Goal: Information Seeking & Learning: Compare options

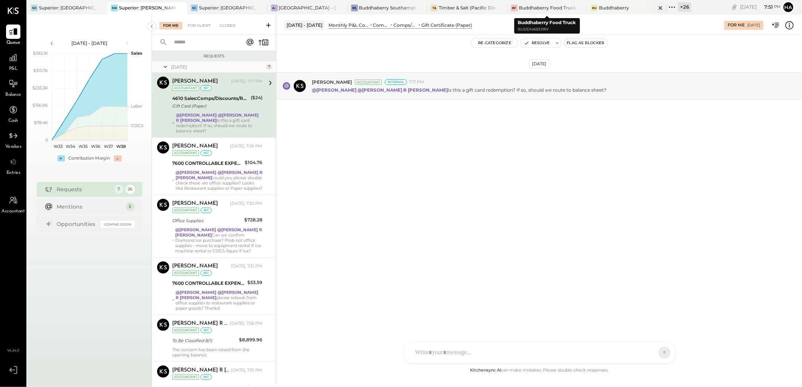
click at [599, 7] on div "Buddhaberry" at bounding box center [614, 8] width 30 height 6
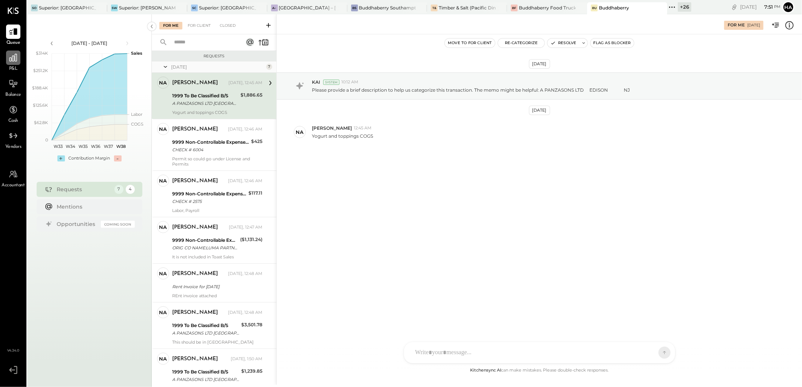
click at [13, 56] on icon at bounding box center [13, 58] width 8 height 8
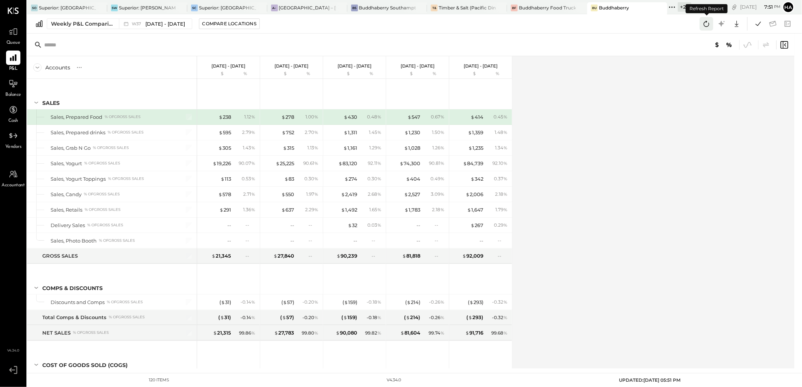
click at [704, 24] on icon at bounding box center [706, 24] width 10 height 10
click at [83, 24] on div "Weekly P&L Comparison" at bounding box center [82, 24] width 63 height 8
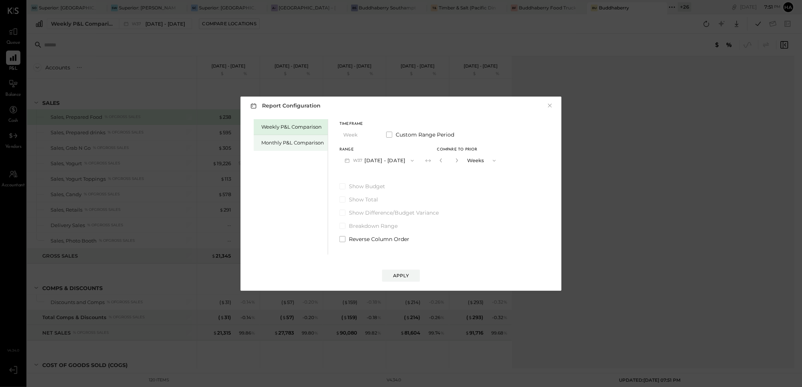
click at [297, 143] on div "Monthly P&L Comparison" at bounding box center [292, 142] width 63 height 7
click at [412, 160] on icon "button" at bounding box center [412, 161] width 6 height 6
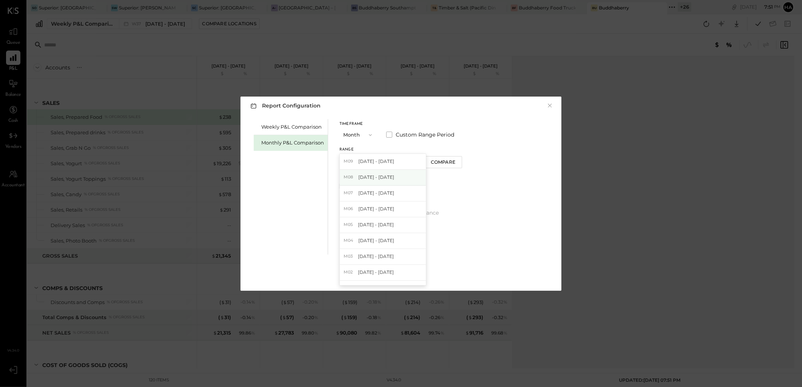
click at [392, 176] on div "M08 [DATE] - [DATE]" at bounding box center [383, 178] width 86 height 16
click at [405, 276] on div "Apply" at bounding box center [401, 276] width 16 height 6
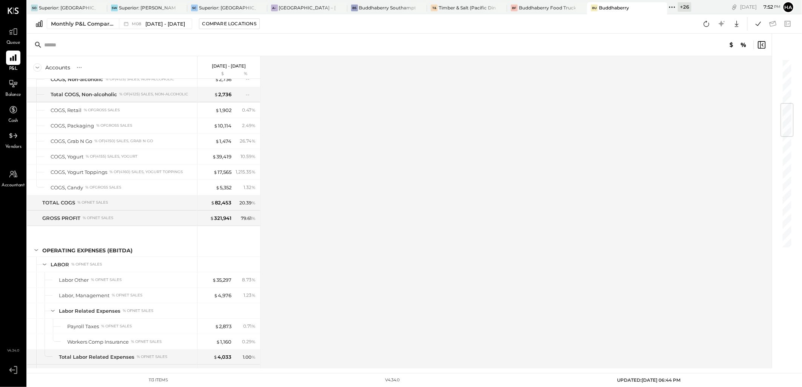
scroll to position [419, 0]
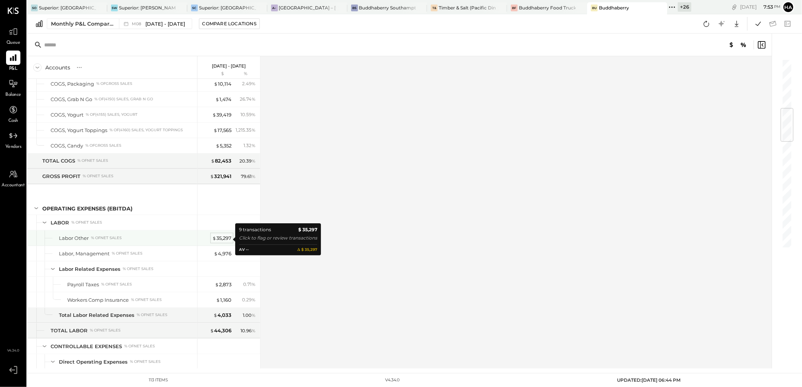
click at [220, 238] on div "$ 35,297" at bounding box center [221, 238] width 19 height 7
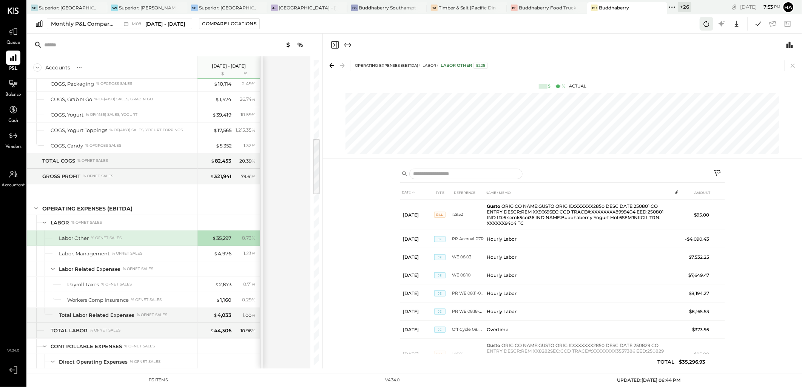
click at [708, 23] on icon at bounding box center [706, 24] width 10 height 10
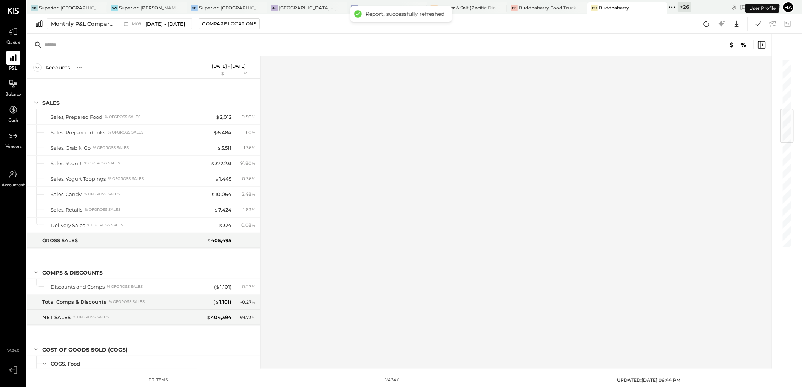
scroll to position [427, 0]
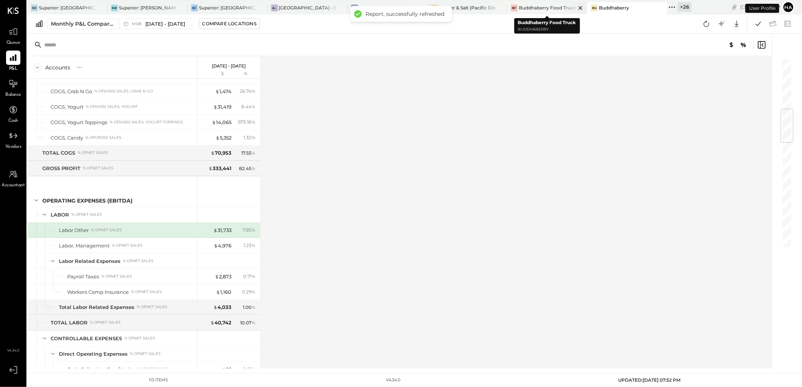
click at [543, 6] on div "Buddhaberry Food Truck" at bounding box center [547, 8] width 57 height 6
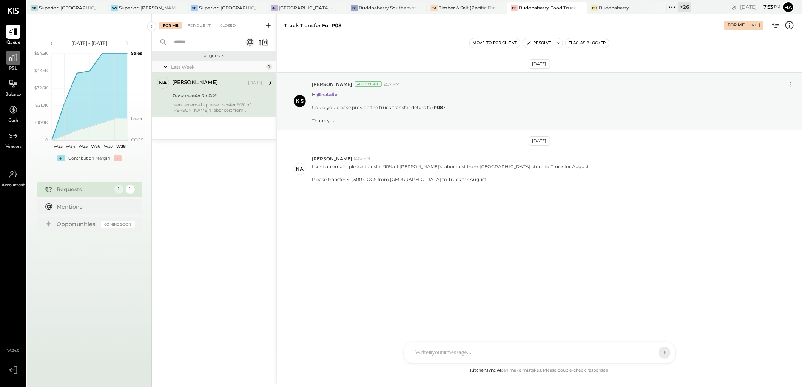
click at [15, 60] on icon at bounding box center [13, 58] width 8 height 8
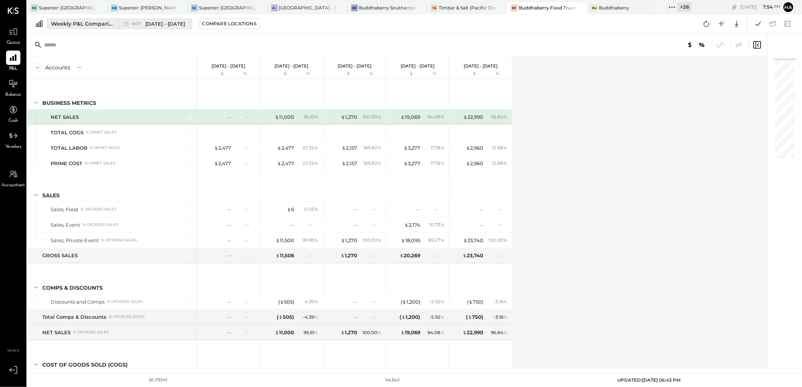
click at [150, 24] on span "[DATE] - [DATE]" at bounding box center [165, 23] width 40 height 7
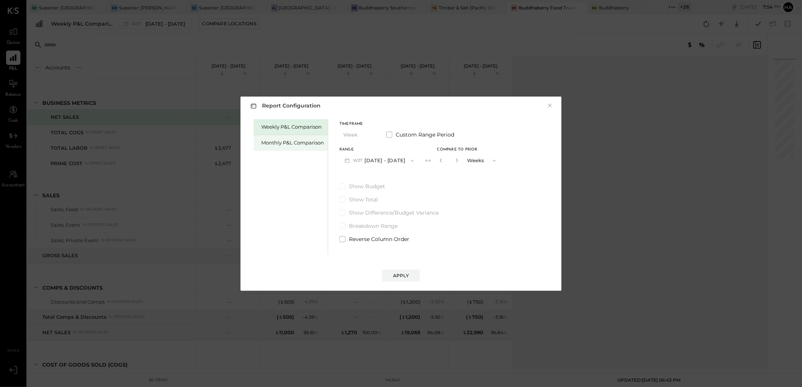
click at [279, 142] on div "Monthly P&L Comparison" at bounding box center [292, 142] width 63 height 7
click at [433, 160] on div "Compare" at bounding box center [443, 162] width 25 height 6
click at [454, 160] on icon "button" at bounding box center [456, 160] width 5 height 5
type input "*"
click at [410, 274] on button "Apply" at bounding box center [401, 276] width 38 height 12
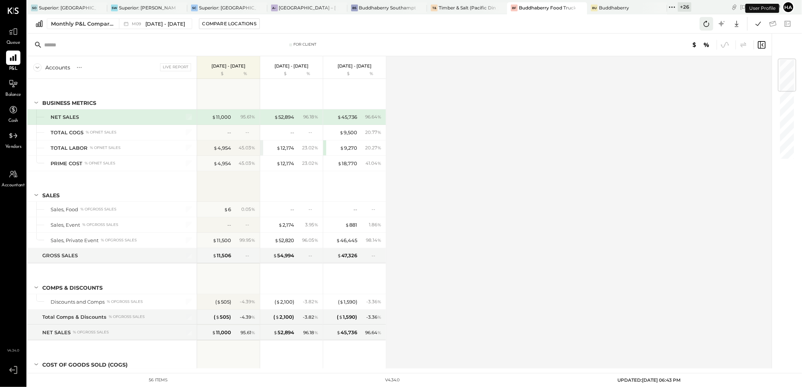
click at [706, 22] on icon at bounding box center [707, 24] width 6 height 6
click at [137, 25] on span "M09" at bounding box center [138, 24] width 12 height 4
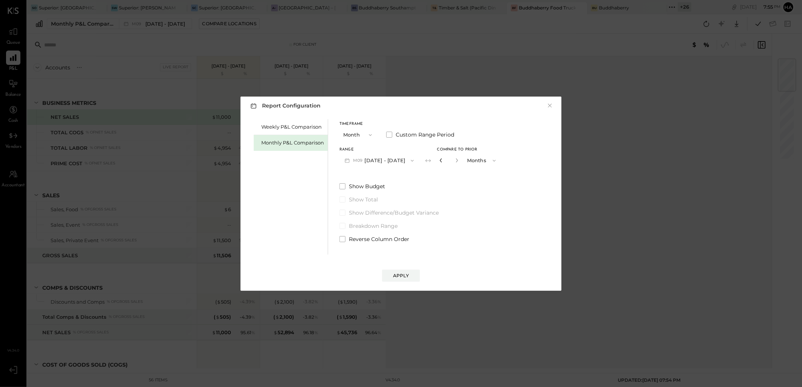
click at [439, 161] on icon "button" at bounding box center [441, 160] width 5 height 5
type input "*"
click at [406, 273] on div "Apply" at bounding box center [401, 276] width 16 height 6
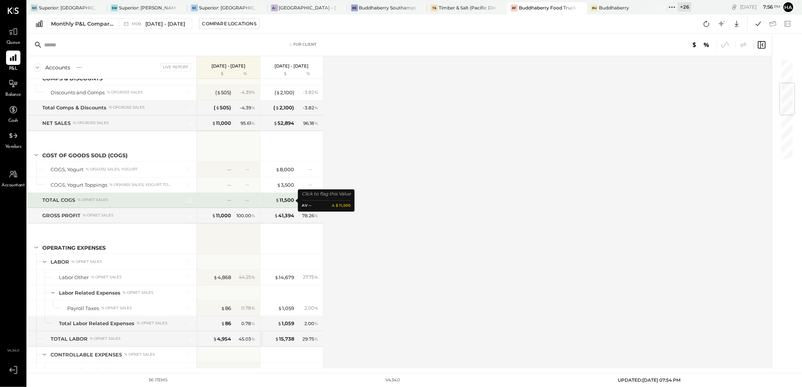
scroll to position [293, 0]
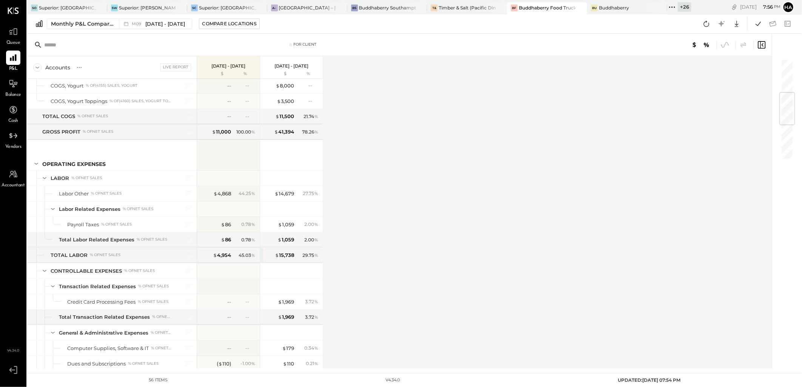
click at [510, 226] on div "Accounts S % GL Live Report [DATE] - [DATE] $ % [DATE] - [DATE] $ % BUSINESS ME…" at bounding box center [399, 212] width 745 height 313
click at [58, 25] on div "Monthly P&L Comparison" at bounding box center [82, 24] width 63 height 8
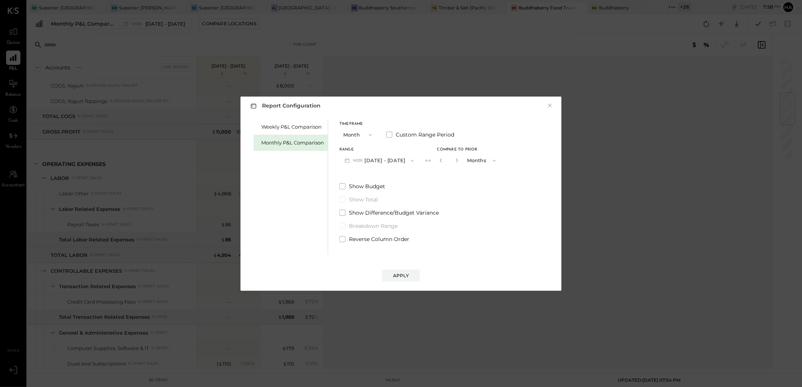
click at [397, 163] on button "M09 [DATE] - [DATE]" at bounding box center [379, 161] width 80 height 14
click at [388, 177] on span "[DATE] - [DATE]" at bounding box center [376, 177] width 36 height 6
click at [439, 159] on icon "button" at bounding box center [441, 160] width 5 height 5
click at [405, 274] on div "Apply" at bounding box center [401, 276] width 16 height 6
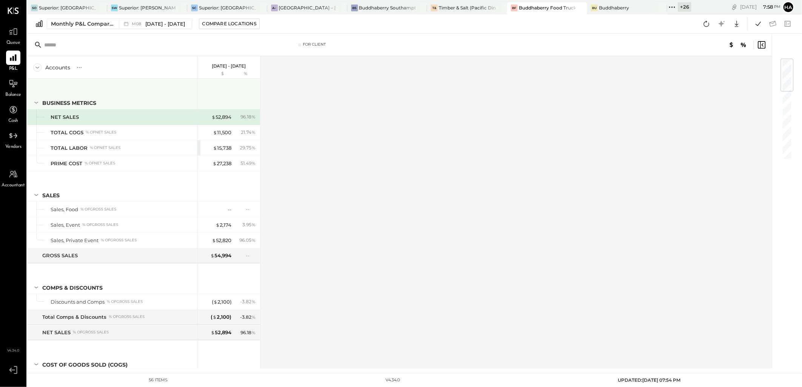
click at [62, 102] on div "BUSINESS METRICS" at bounding box center [69, 103] width 54 height 8
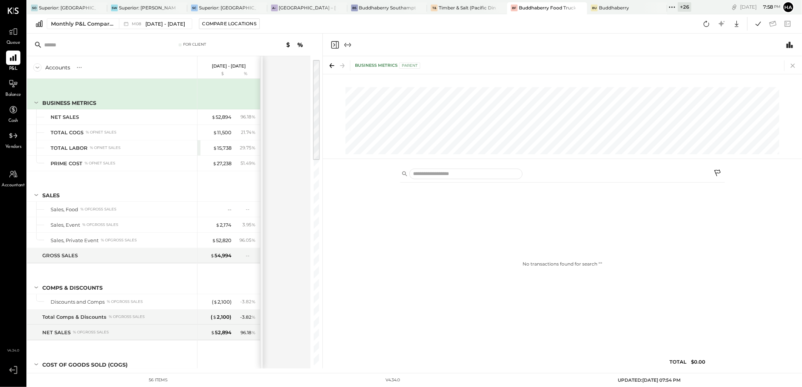
click at [793, 63] on icon at bounding box center [792, 65] width 11 height 11
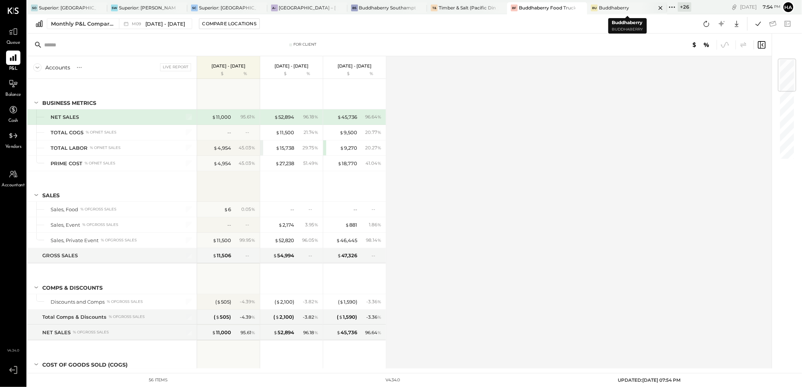
click at [607, 9] on div "Buddhaberry" at bounding box center [614, 8] width 30 height 6
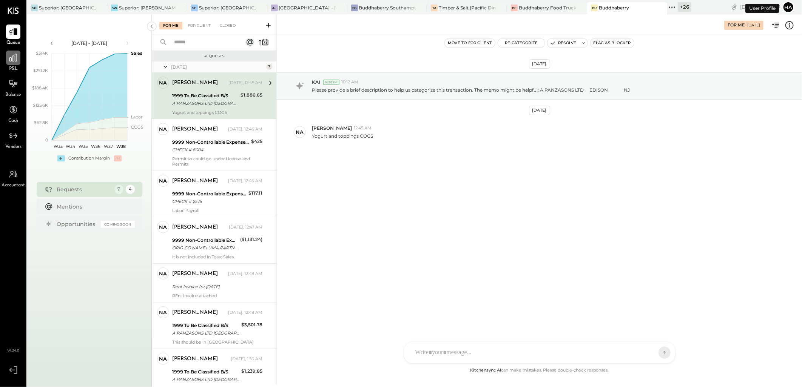
click at [9, 59] on icon at bounding box center [13, 58] width 8 height 8
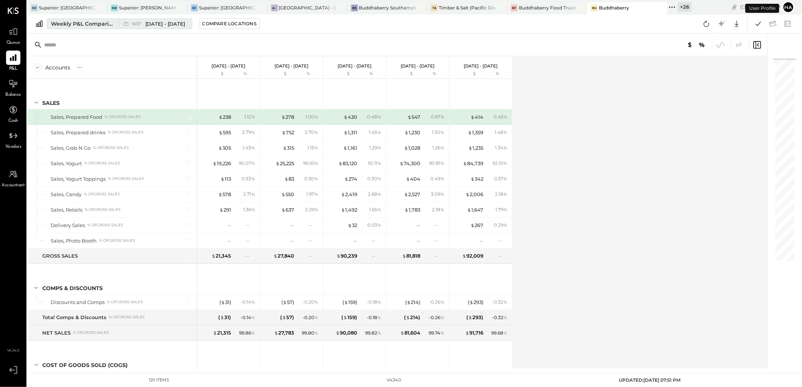
click at [70, 25] on div "Weekly P&L Comparison" at bounding box center [82, 24] width 63 height 8
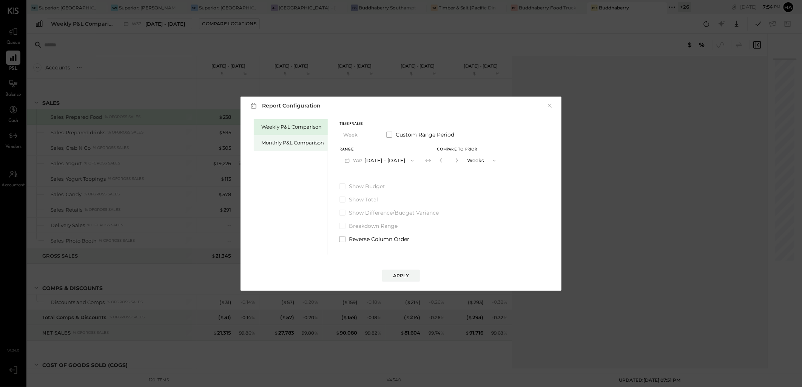
click at [277, 144] on div "Monthly P&L Comparison" at bounding box center [292, 142] width 63 height 7
click at [433, 161] on div "Compare" at bounding box center [443, 162] width 25 height 6
click at [455, 161] on icon "button" at bounding box center [456, 160] width 5 height 5
type input "*"
click at [412, 275] on button "Apply" at bounding box center [401, 276] width 38 height 12
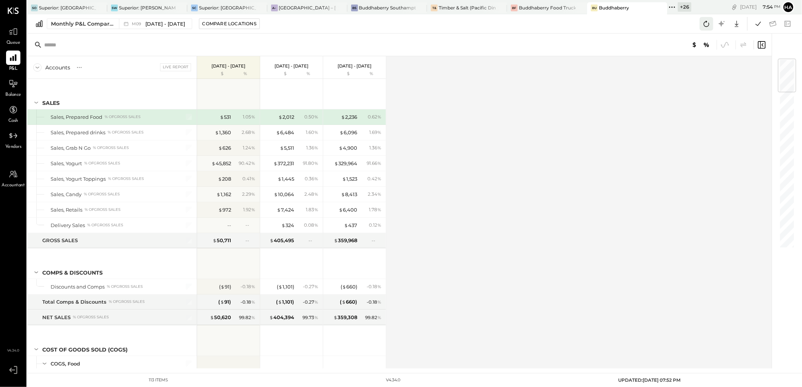
click at [705, 21] on icon at bounding box center [706, 24] width 10 height 10
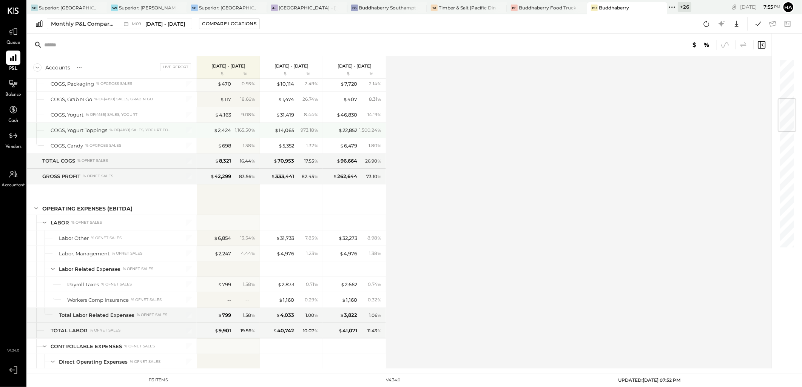
scroll to position [461, 0]
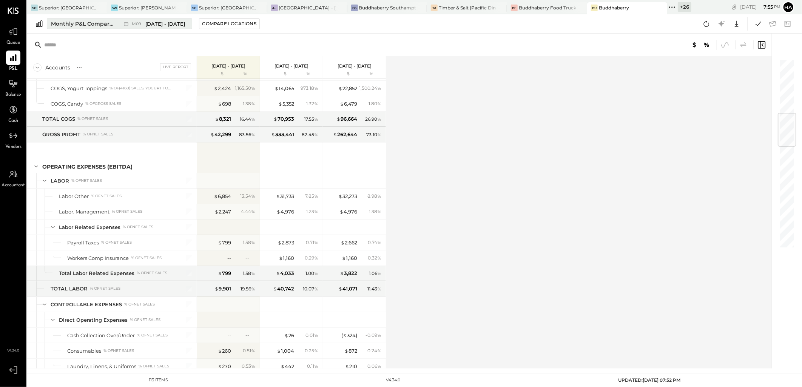
click at [147, 20] on span "[DATE] - [DATE]" at bounding box center [165, 23] width 40 height 7
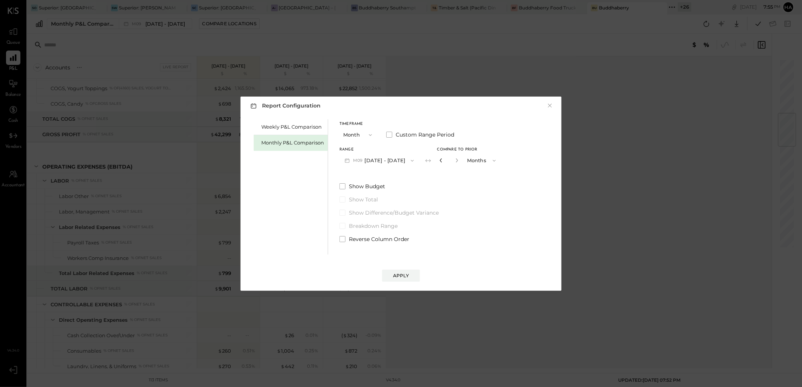
click at [439, 160] on icon "button" at bounding box center [441, 160] width 5 height 5
type input "*"
click at [409, 280] on button "Apply" at bounding box center [401, 276] width 38 height 12
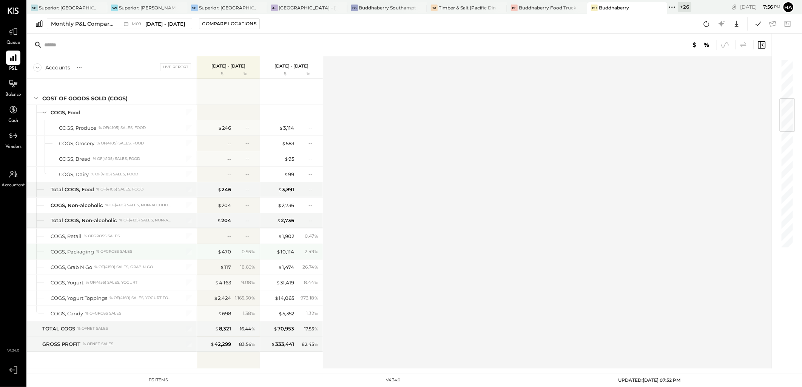
scroll to position [545, 0]
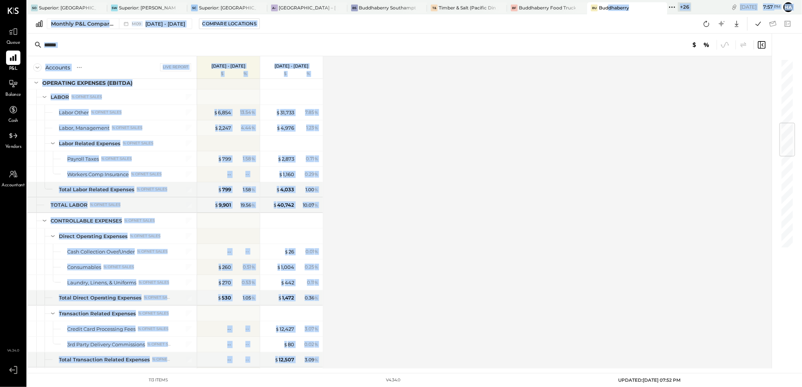
drag, startPoint x: 608, startPoint y: 8, endPoint x: 543, endPoint y: 87, distance: 102.0
click at [543, 87] on div "SO Superior: Orleans SW Superior: Warren Tavern SC Superior: Copper House Taver…" at bounding box center [414, 184] width 774 height 369
drag, startPoint x: 543, startPoint y: 87, endPoint x: 507, endPoint y: 127, distance: 54.5
click at [507, 127] on div "Accounts S % GL Live Report Sep 1 - 30, 2025 $ % Aug 1 - 31, 2025 $ % SALES Sal…" at bounding box center [399, 212] width 745 height 313
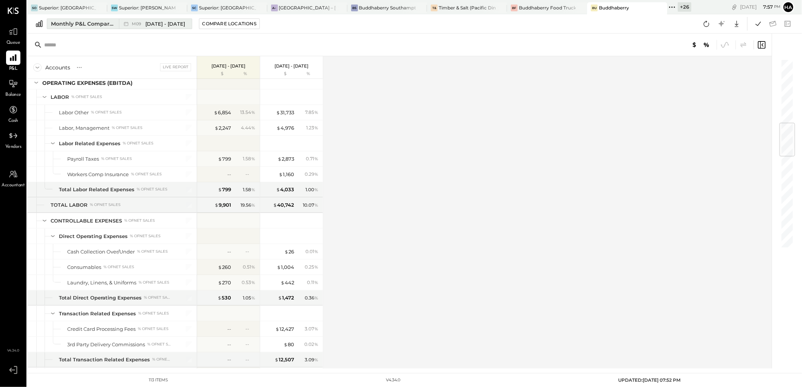
click at [164, 22] on span "[DATE] - [DATE]" at bounding box center [165, 23] width 40 height 7
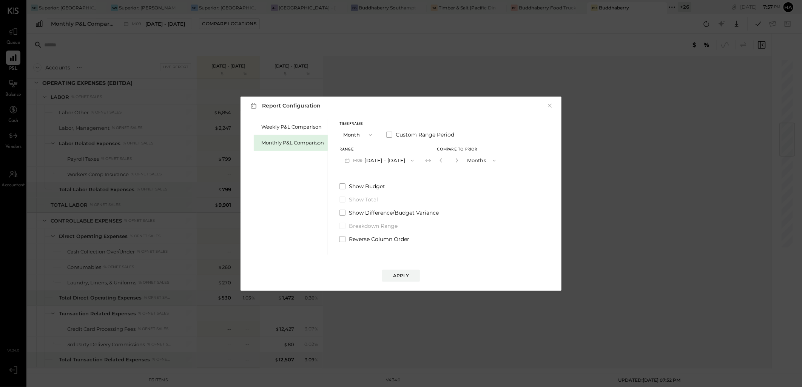
click at [411, 160] on icon "button" at bounding box center [412, 161] width 3 height 2
click at [389, 179] on span "[DATE] - [DATE]" at bounding box center [376, 177] width 36 height 6
click at [439, 159] on icon "button" at bounding box center [441, 160] width 5 height 5
click at [404, 273] on div "Apply" at bounding box center [401, 276] width 16 height 6
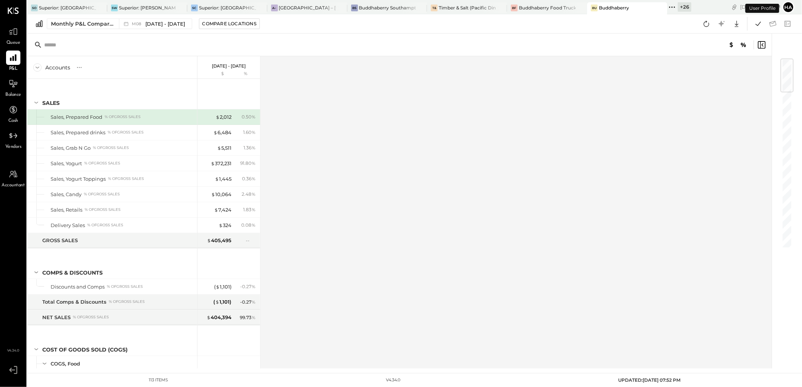
click at [311, 112] on div "Accounts S % GL Aug 1 - 31, 2025 $ % SALES Sales, Prepared Food % of GROSS SALE…" at bounding box center [399, 212] width 745 height 313
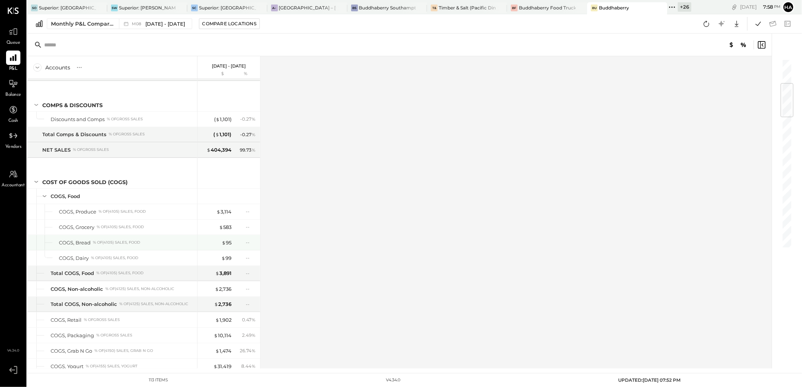
scroll to position [209, 0]
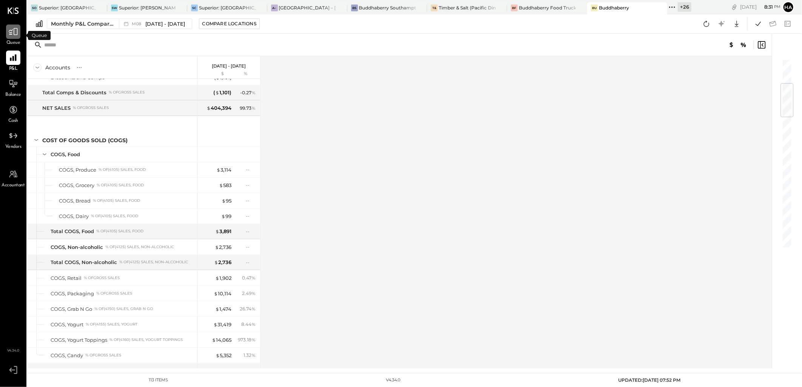
click at [14, 32] on icon at bounding box center [13, 32] width 10 height 10
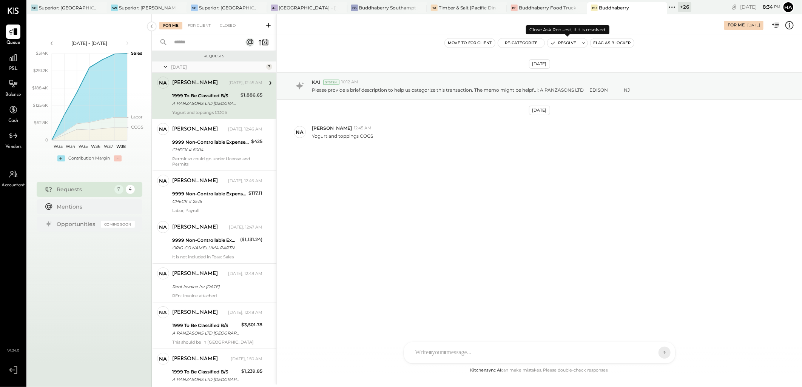
click at [565, 44] on button "Resolve" at bounding box center [563, 42] width 32 height 9
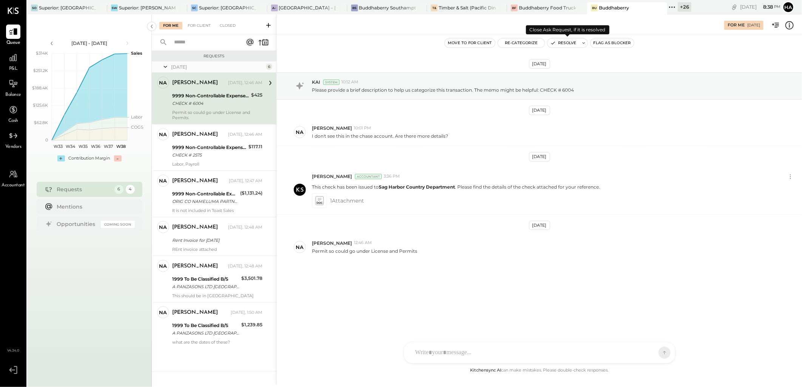
click at [578, 40] on button "Resolve" at bounding box center [563, 42] width 32 height 9
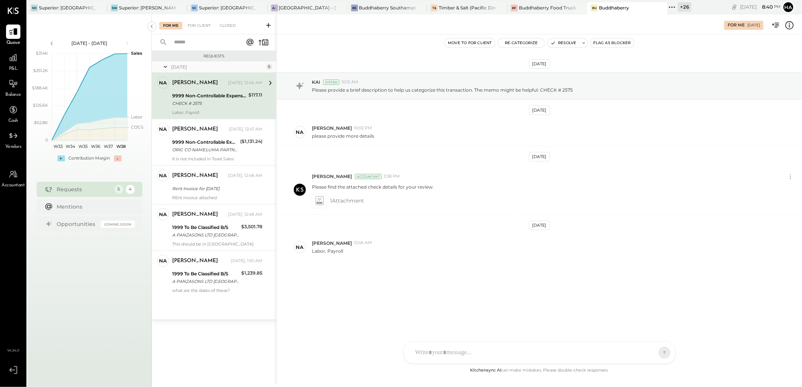
click at [451, 354] on div at bounding box center [532, 353] width 242 height 17
click at [597, 315] on div "**********" at bounding box center [539, 321] width 256 height 30
click at [660, 306] on icon at bounding box center [658, 309] width 9 height 9
click at [657, 341] on icon at bounding box center [658, 341] width 9 height 9
click at [660, 352] on icon at bounding box center [657, 353] width 7 height 8
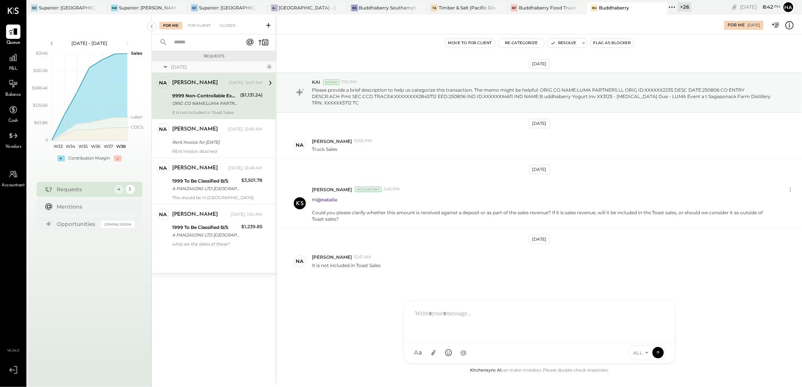
click at [451, 312] on div at bounding box center [539, 321] width 256 height 30
click at [655, 307] on icon at bounding box center [658, 309] width 9 height 9
click at [659, 340] on icon at bounding box center [658, 341] width 9 height 9
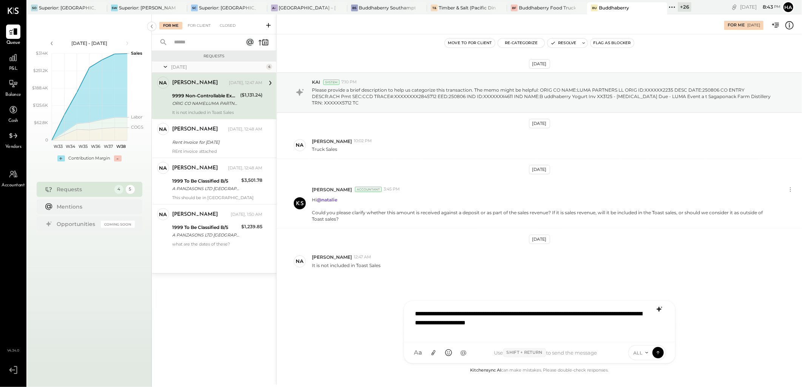
click at [516, 316] on div "**********" at bounding box center [539, 321] width 256 height 30
click at [552, 323] on div "**********" at bounding box center [539, 321] width 256 height 30
click at [660, 305] on icon at bounding box center [658, 304] width 5 height 5
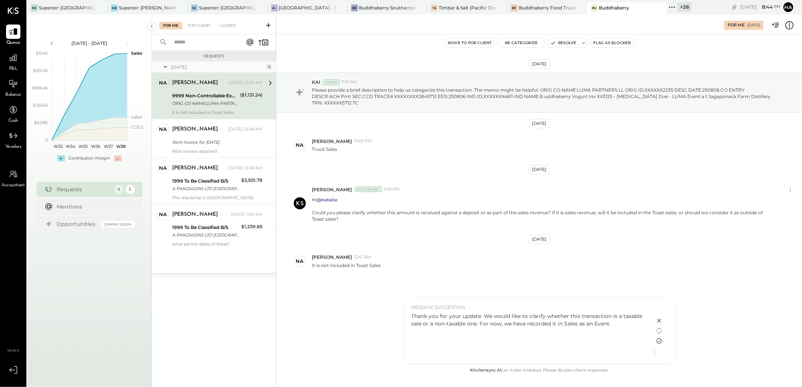
click at [659, 341] on icon at bounding box center [658, 341] width 9 height 9
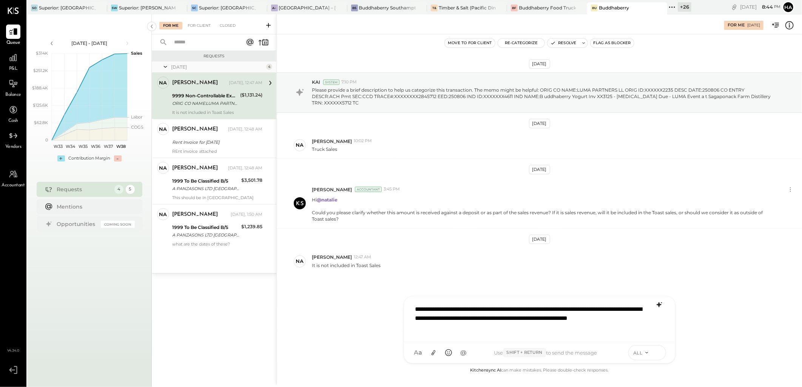
click at [657, 354] on icon at bounding box center [657, 353] width 7 height 8
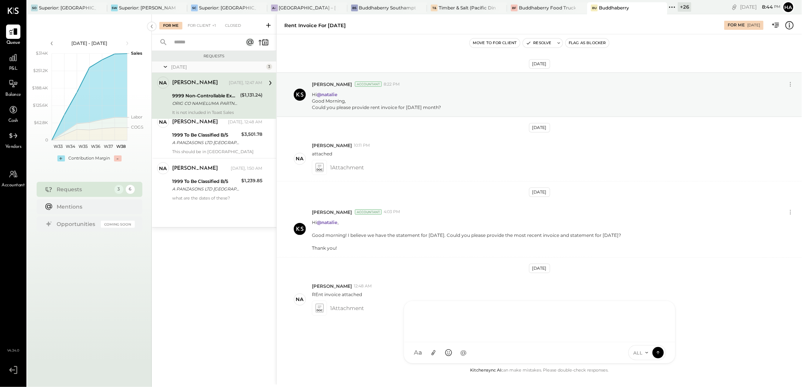
scroll to position [12, 0]
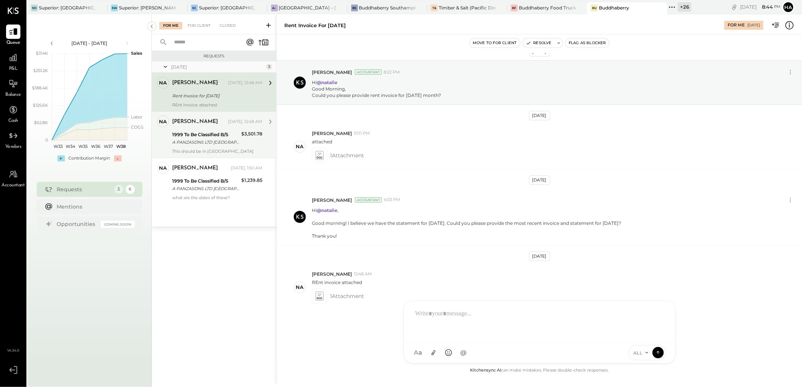
click at [214, 141] on div "A PANZASONS LTD [GEOGRAPHIC_DATA]" at bounding box center [205, 143] width 67 height 8
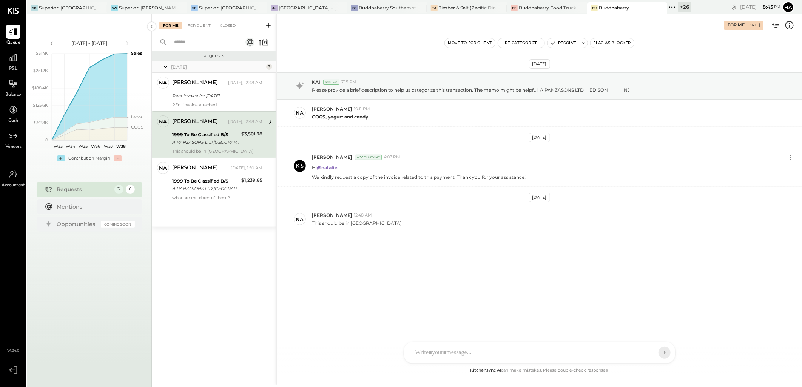
click at [423, 268] on div "Sep 8th, 2025 KAI System 7:15 PM Please provide a brief description to help us …" at bounding box center [539, 171] width 525 height 236
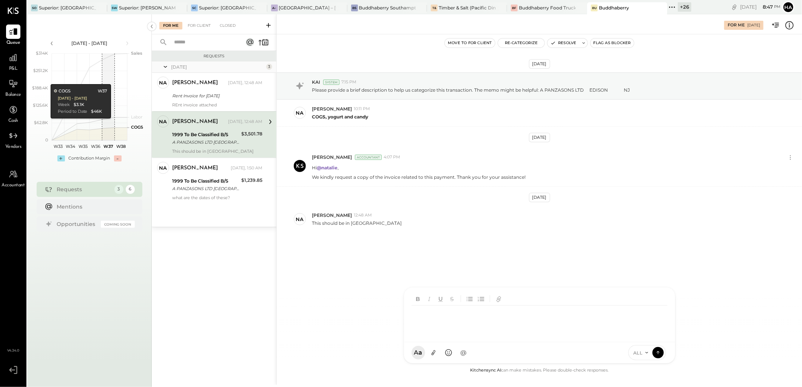
click at [472, 336] on div at bounding box center [540, 321] width 259 height 30
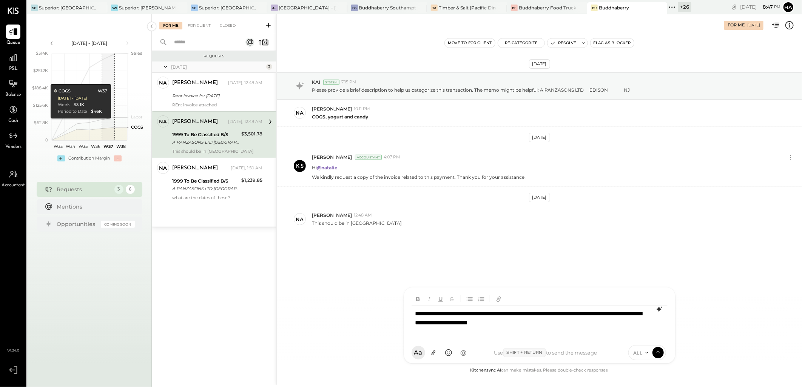
click at [659, 310] on icon at bounding box center [658, 309] width 5 height 5
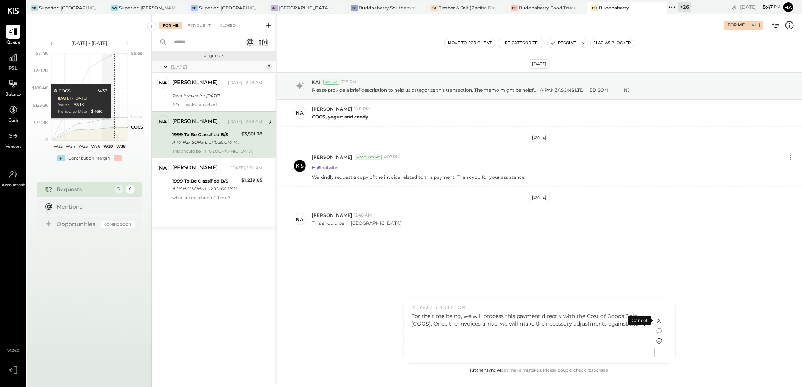
click at [659, 340] on icon at bounding box center [658, 341] width 9 height 9
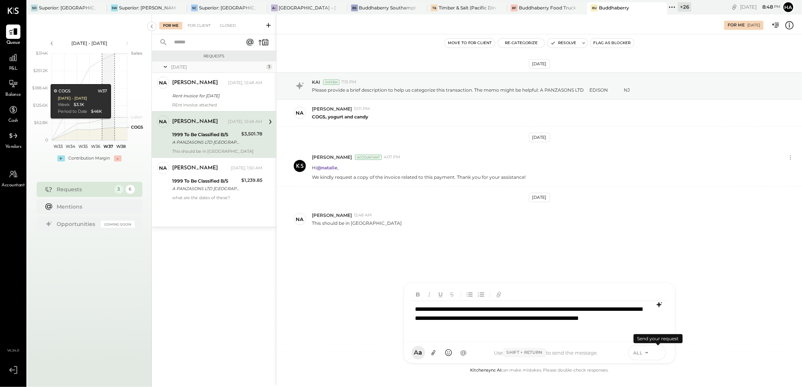
click at [657, 353] on icon at bounding box center [657, 353] width 7 height 8
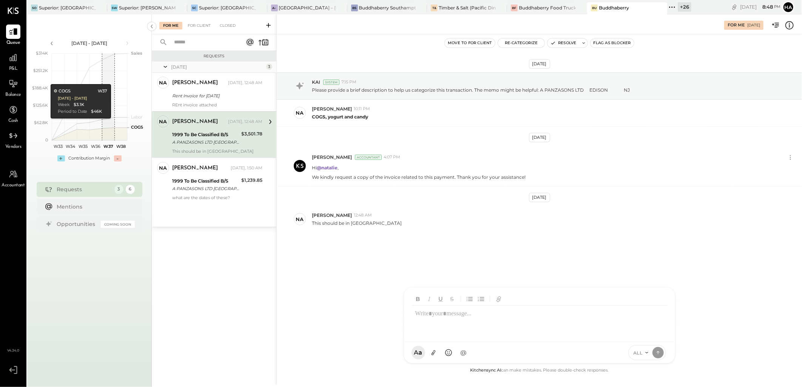
scroll to position [12, 0]
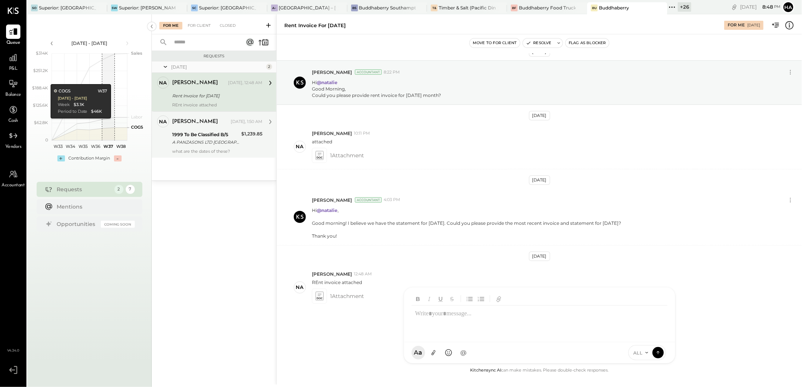
click at [226, 139] on div "A PANZASONS LTD [GEOGRAPHIC_DATA]" at bounding box center [205, 143] width 67 height 8
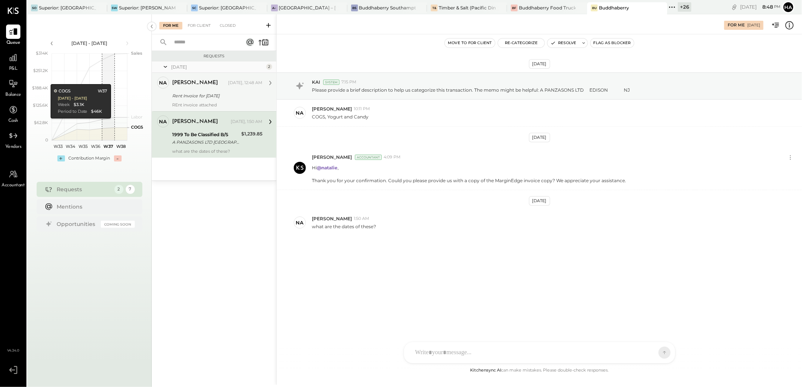
click at [223, 92] on div "Rent Invoice for [DATE]" at bounding box center [216, 96] width 88 height 8
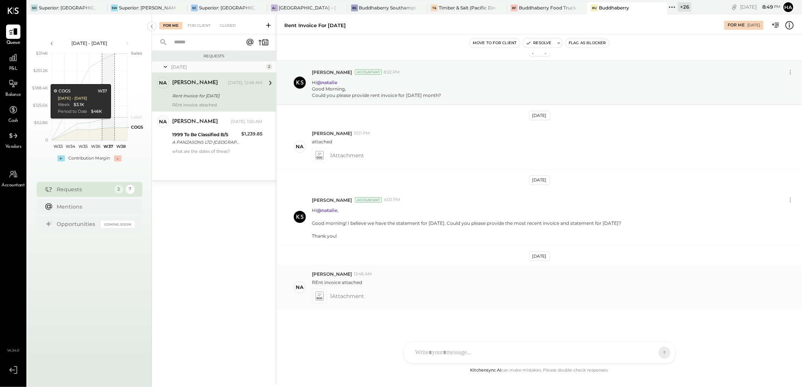
click at [321, 296] on icon at bounding box center [319, 296] width 8 height 9
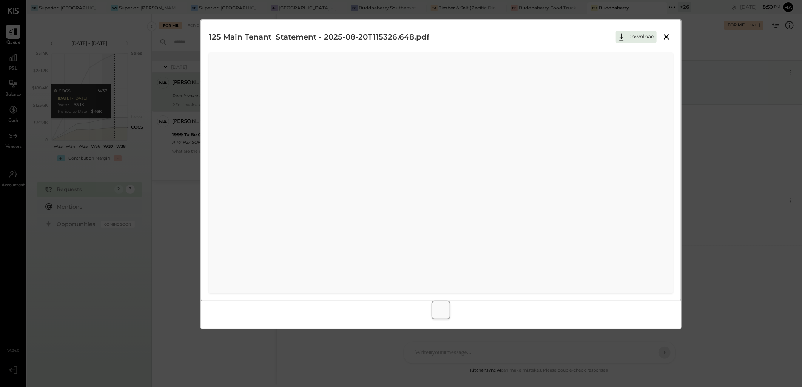
click at [667, 36] on icon at bounding box center [666, 36] width 5 height 5
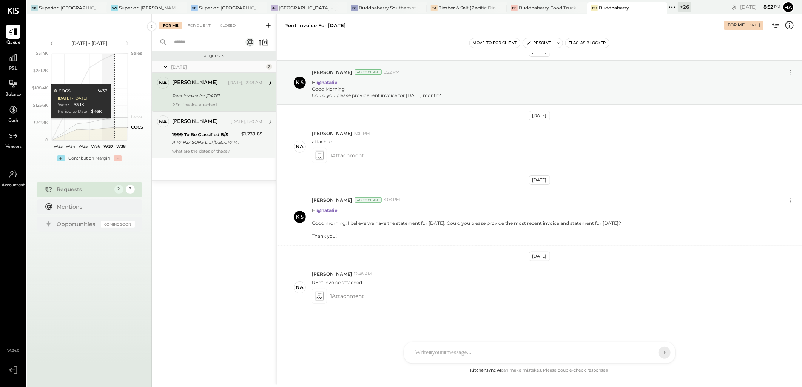
click at [231, 134] on div "1999 To Be Classified B/S" at bounding box center [205, 135] width 67 height 8
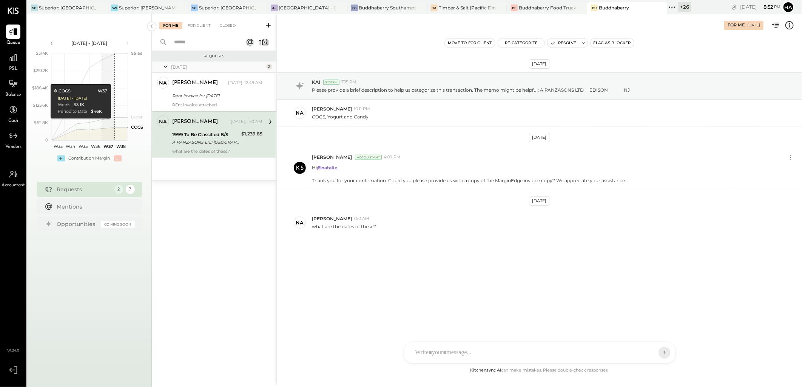
click at [193, 133] on div "1999 To Be Classified B/S" at bounding box center [205, 135] width 67 height 8
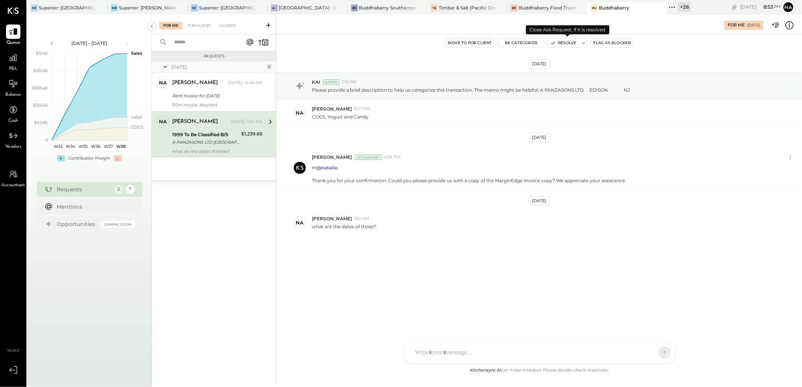
click at [569, 42] on button "Resolve" at bounding box center [563, 42] width 32 height 9
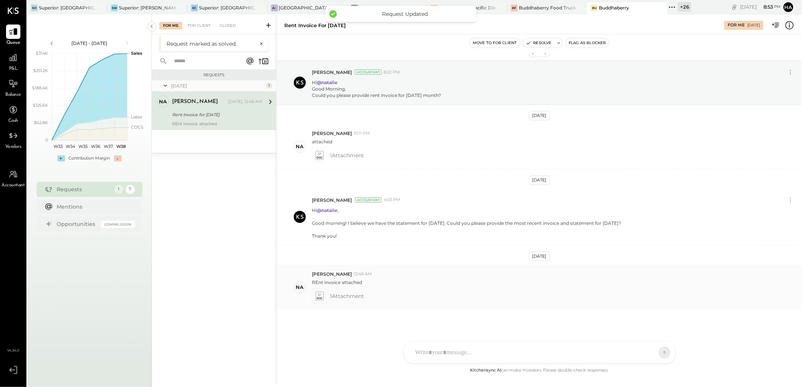
click at [320, 296] on icon at bounding box center [319, 296] width 8 height 9
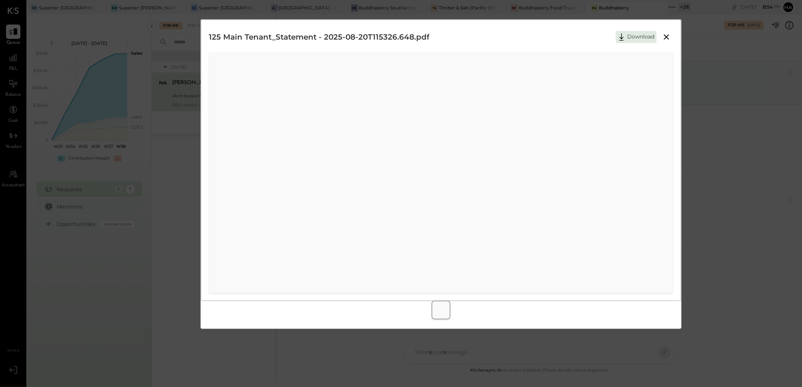
click at [666, 36] on icon at bounding box center [666, 36] width 5 height 5
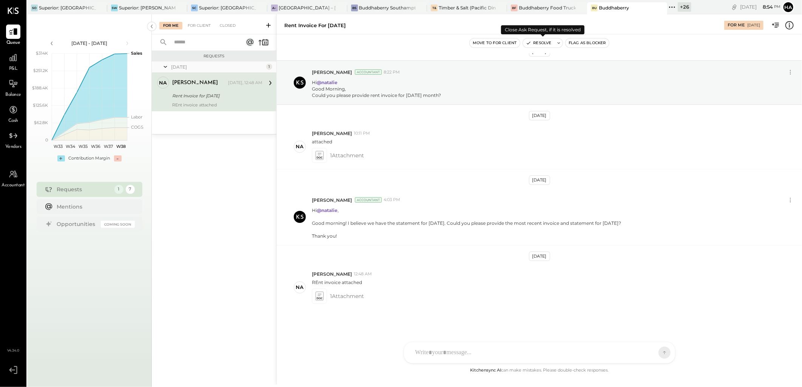
click at [545, 42] on button "Resolve" at bounding box center [539, 42] width 32 height 9
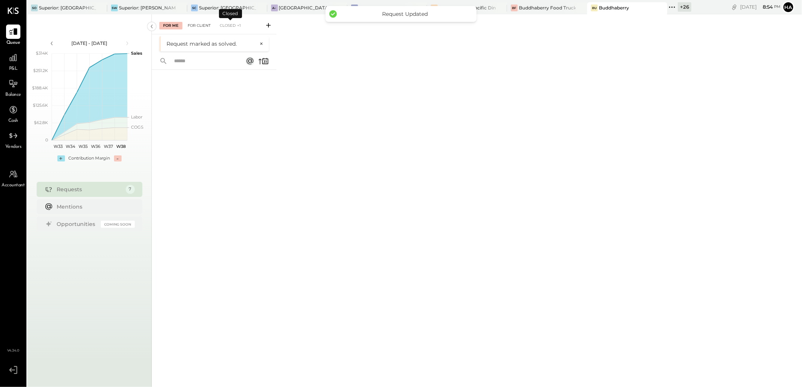
click at [197, 27] on div "For Client" at bounding box center [199, 26] width 31 height 8
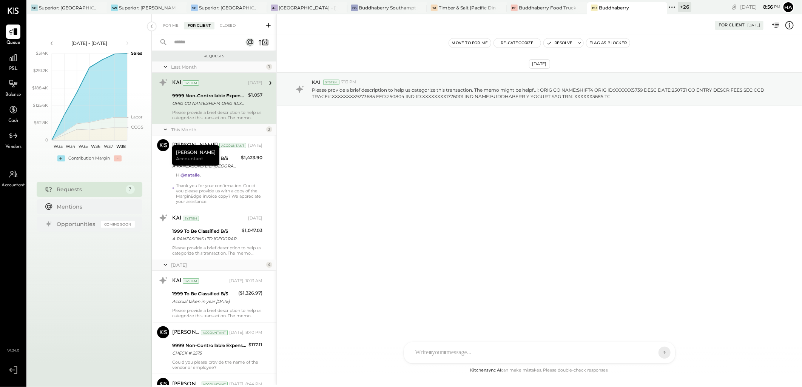
click at [224, 102] on div "ORIG CO NAME:SHIFT4 ORIG ID:XXXXXX5739 DESC DATE:250731 CO ENTRY DESCR:FEES SEC…" at bounding box center [209, 104] width 74 height 8
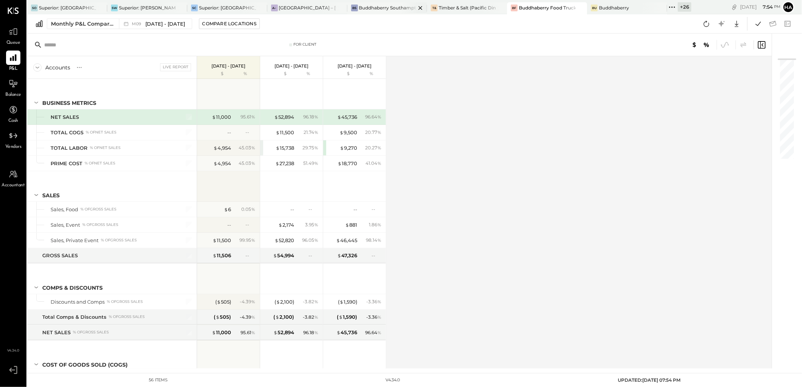
click at [390, 7] on div "Buddhaberry Southampton" at bounding box center [387, 8] width 57 height 6
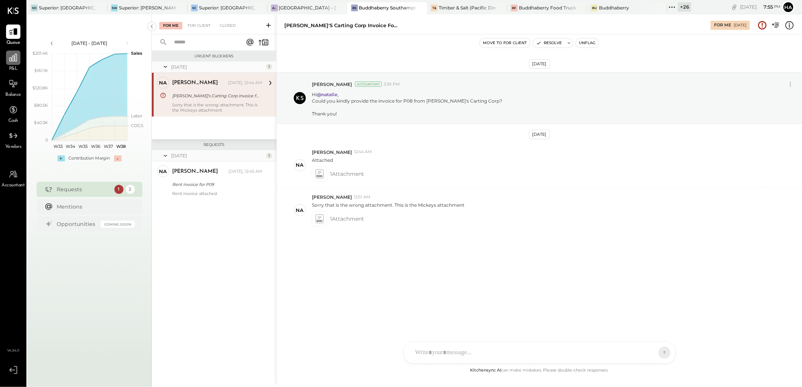
click at [12, 62] on icon at bounding box center [13, 58] width 10 height 10
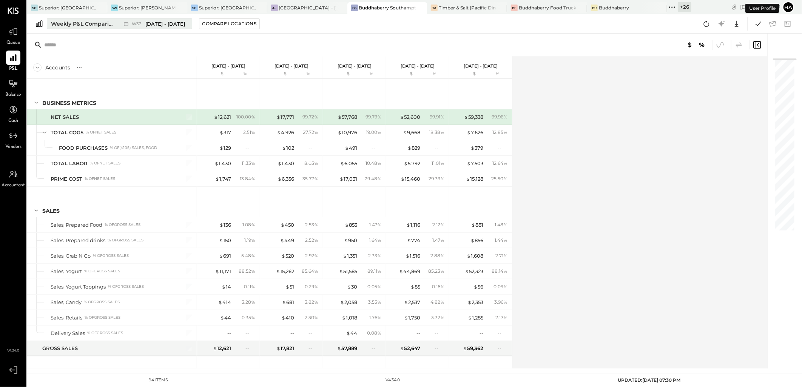
click at [85, 25] on div "Weekly P&L Comparison" at bounding box center [82, 24] width 63 height 8
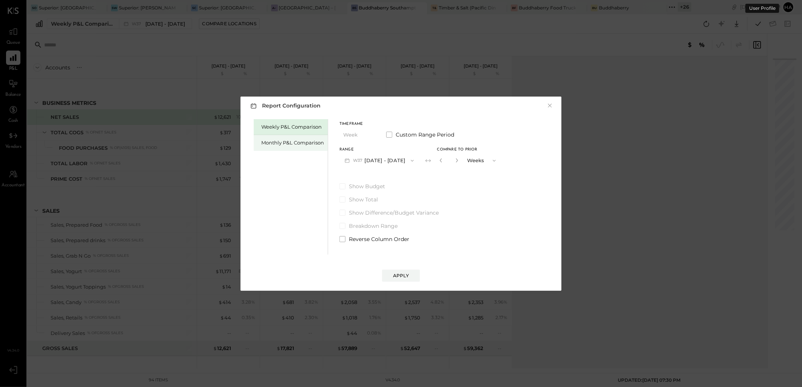
click at [285, 141] on div "Monthly P&L Comparison" at bounding box center [292, 142] width 63 height 7
click at [434, 162] on div "Compare" at bounding box center [443, 162] width 25 height 6
click at [456, 160] on icon "button" at bounding box center [457, 161] width 2 height 4
type input "*"
click at [408, 276] on div "Apply" at bounding box center [401, 276] width 16 height 6
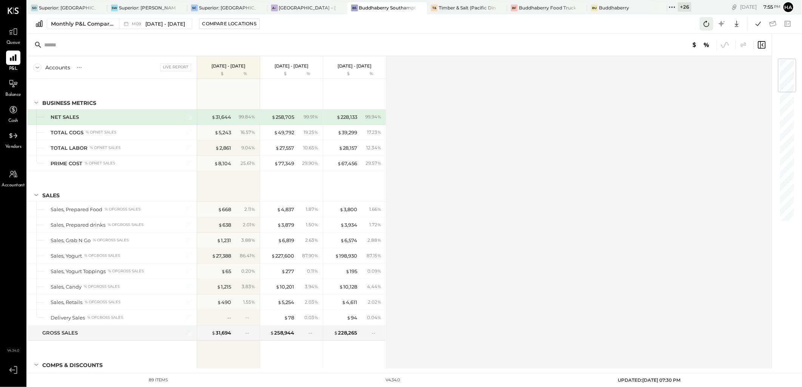
click at [705, 23] on icon at bounding box center [706, 24] width 10 height 10
click at [88, 23] on div "Monthly P&L Comparison" at bounding box center [82, 24] width 63 height 8
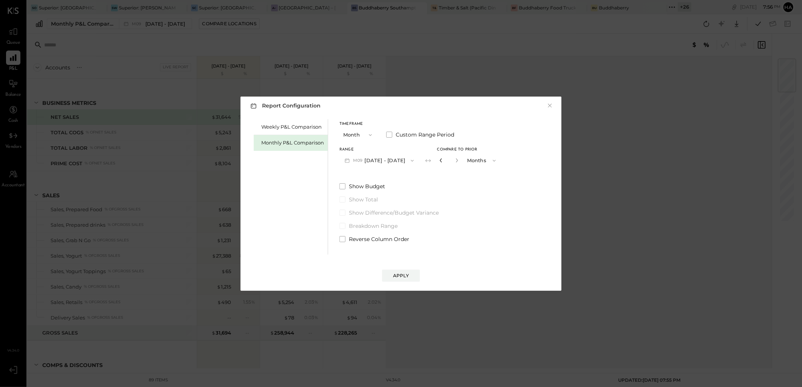
click at [439, 159] on icon "button" at bounding box center [441, 160] width 5 height 5
type input "*"
click at [411, 277] on button "Apply" at bounding box center [401, 276] width 38 height 12
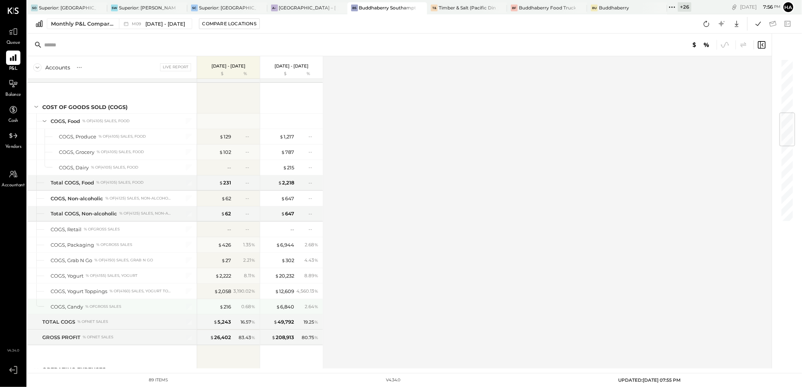
scroll to position [587, 0]
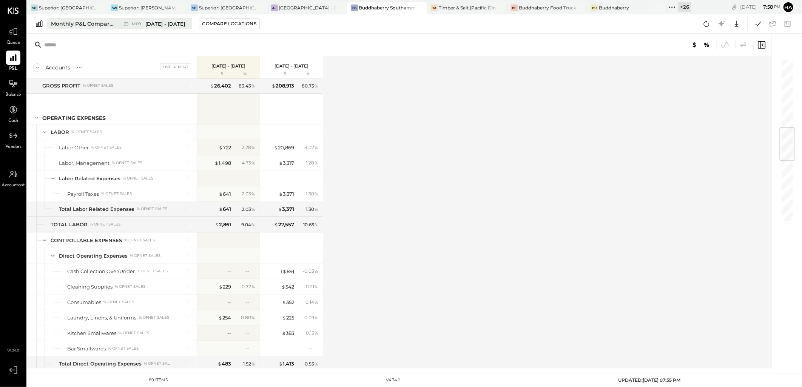
click at [74, 24] on div "Monthly P&L Comparison" at bounding box center [82, 24] width 63 height 8
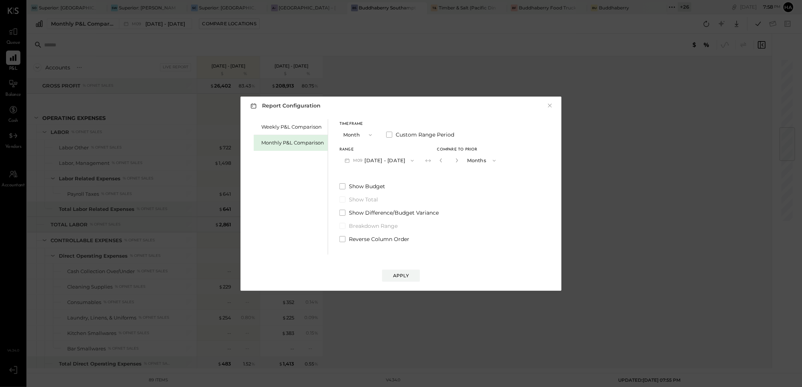
click at [395, 161] on button "M09 [DATE] - [DATE]" at bounding box center [379, 161] width 80 height 14
click at [380, 178] on span "[DATE] - [DATE]" at bounding box center [376, 177] width 36 height 6
click at [439, 160] on icon "button" at bounding box center [441, 160] width 5 height 5
click at [408, 272] on button "Apply" at bounding box center [401, 276] width 38 height 12
